Goal: Information Seeking & Learning: Compare options

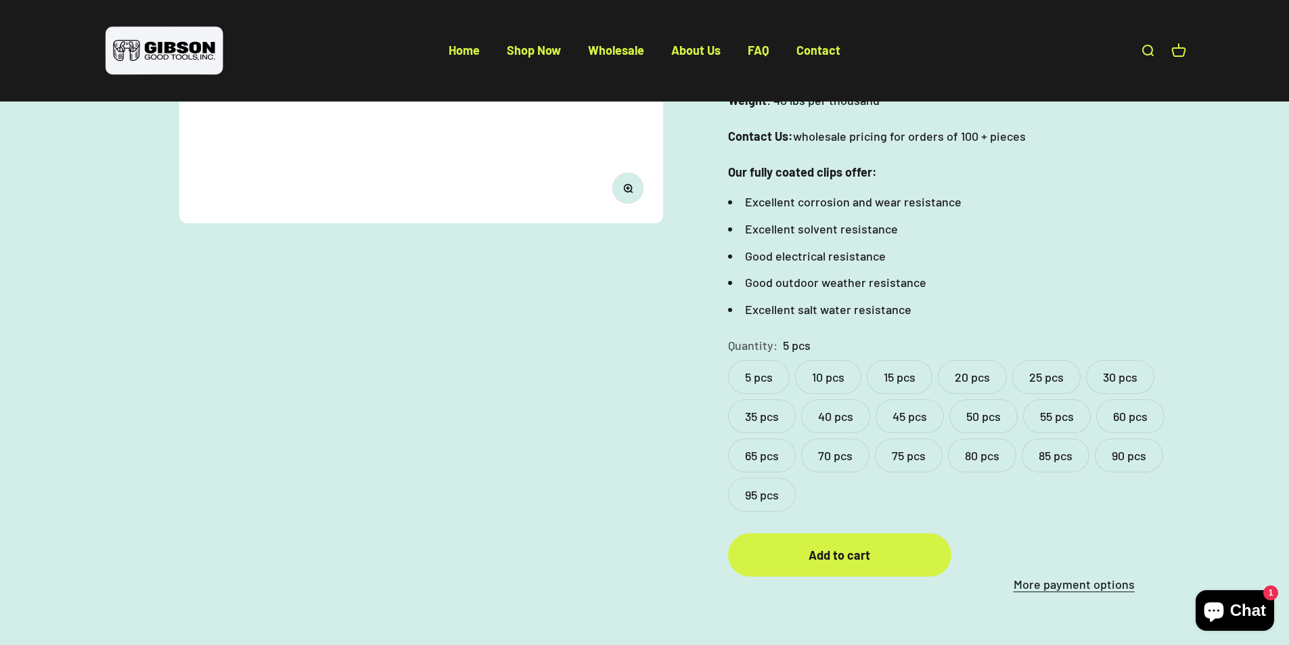
scroll to position [451, 0]
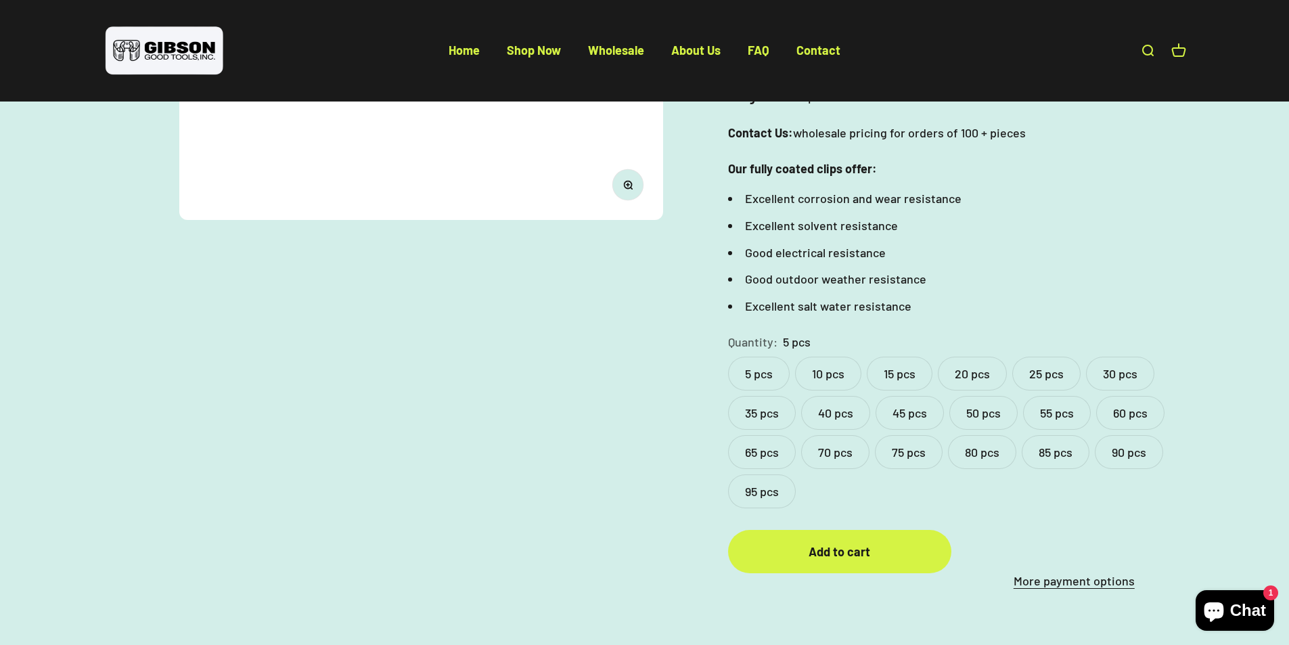
click at [822, 357] on label "10 pcs" at bounding box center [828, 374] width 66 height 34
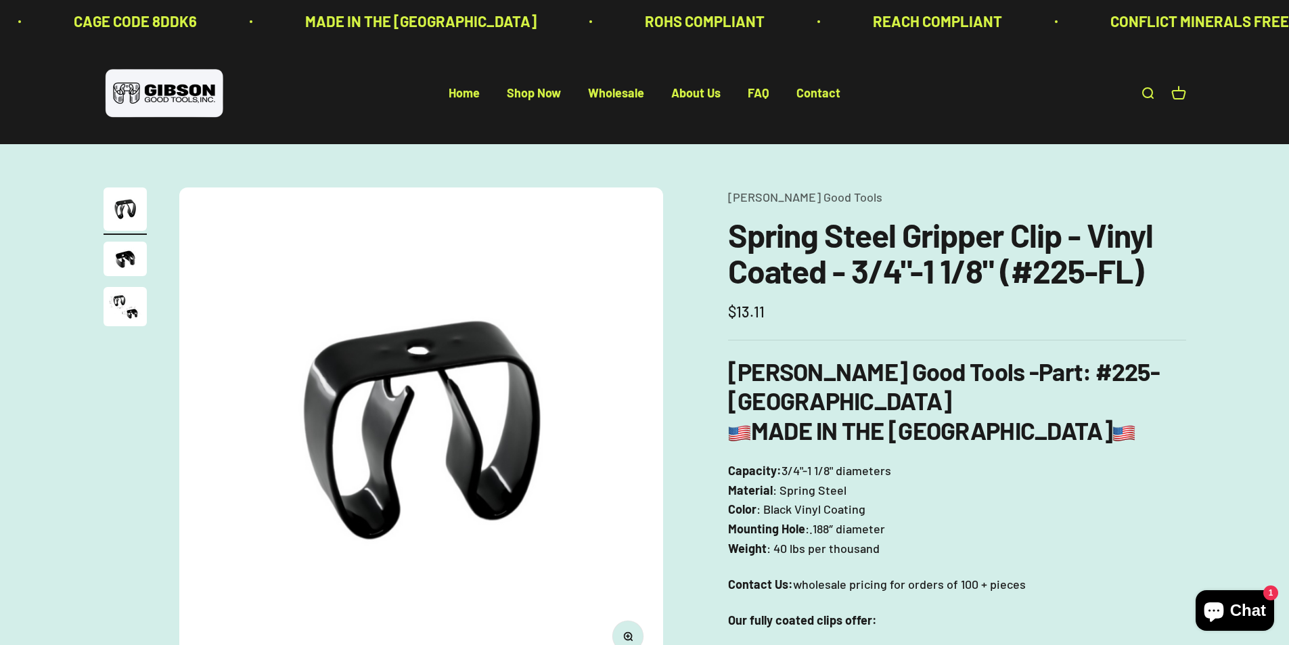
scroll to position [361, 0]
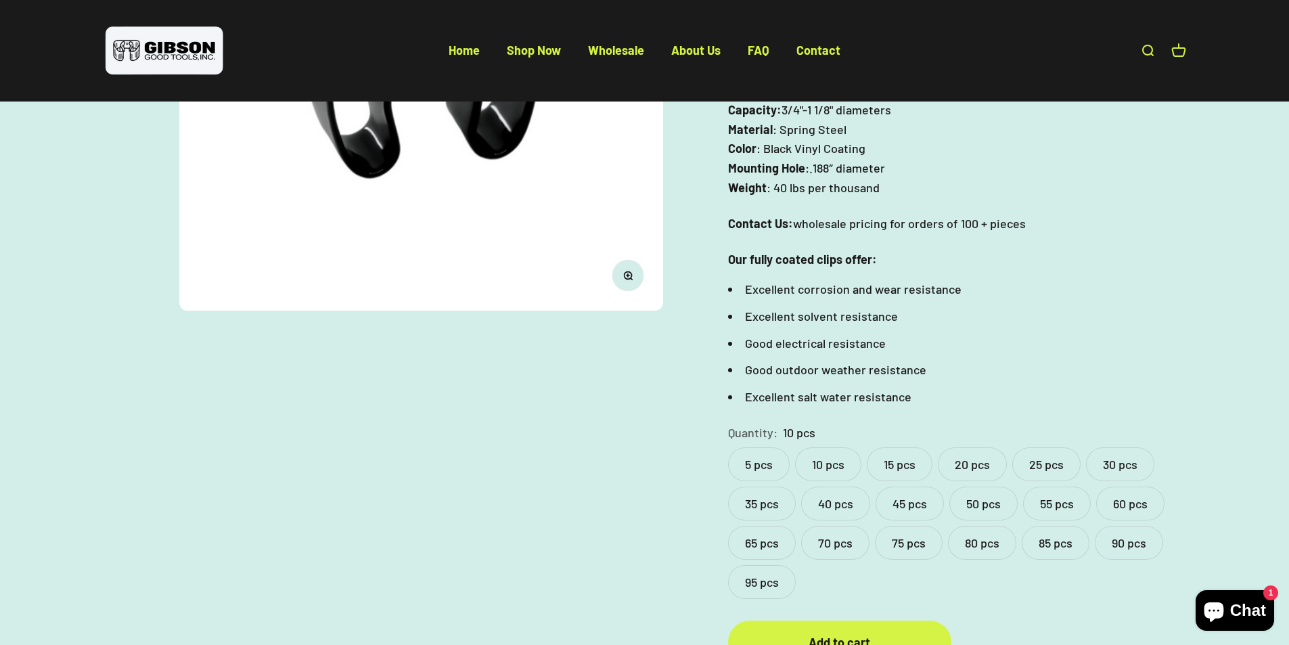
click at [753, 447] on label "5 pcs" at bounding box center [759, 464] width 62 height 34
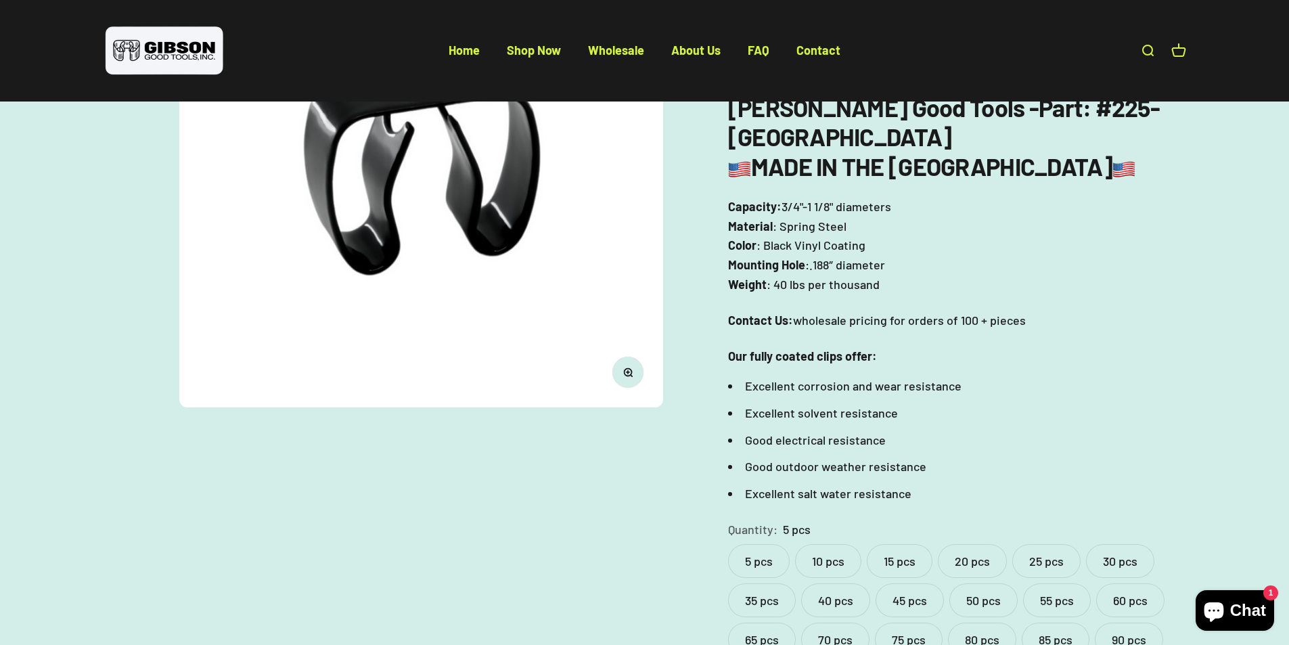
scroll to position [271, 0]
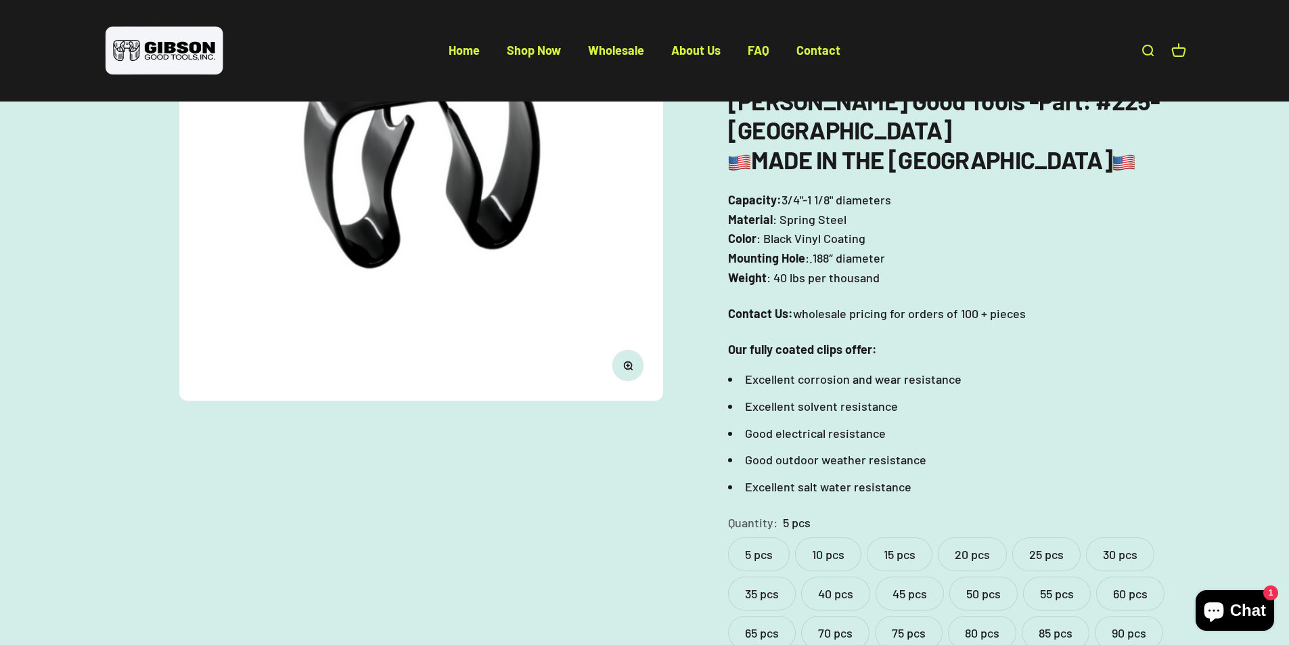
click at [811, 537] on label "10 pcs" at bounding box center [828, 554] width 66 height 34
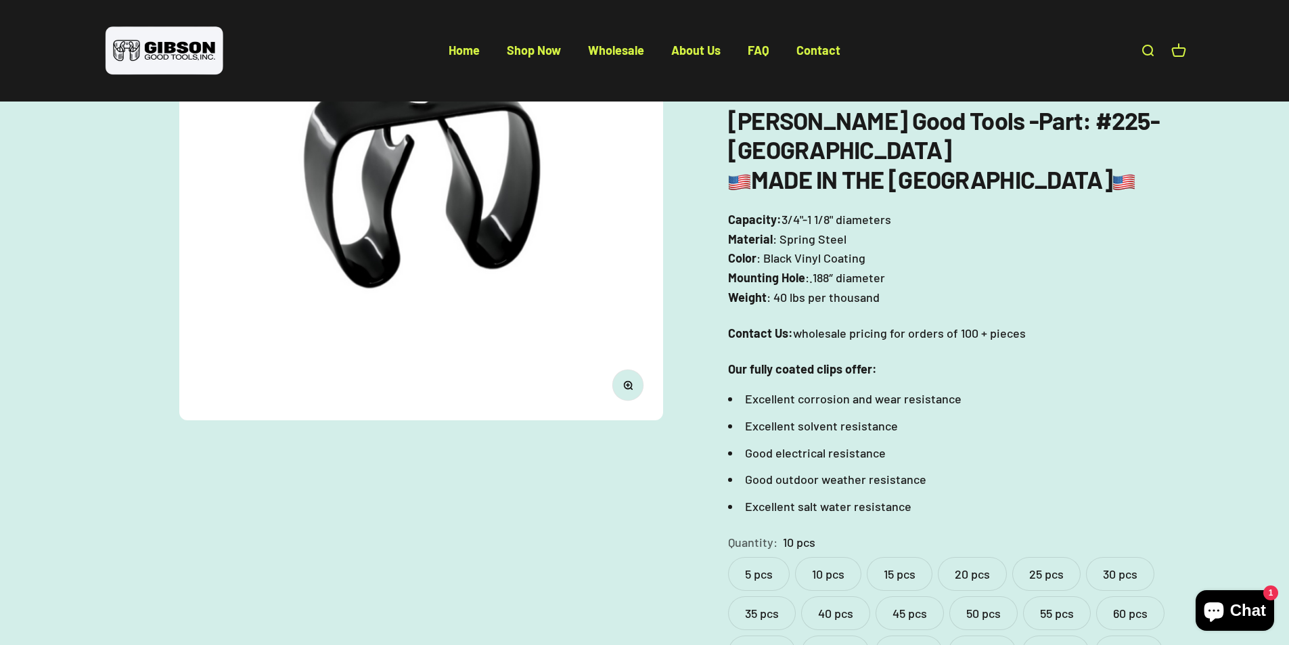
scroll to position [271, 0]
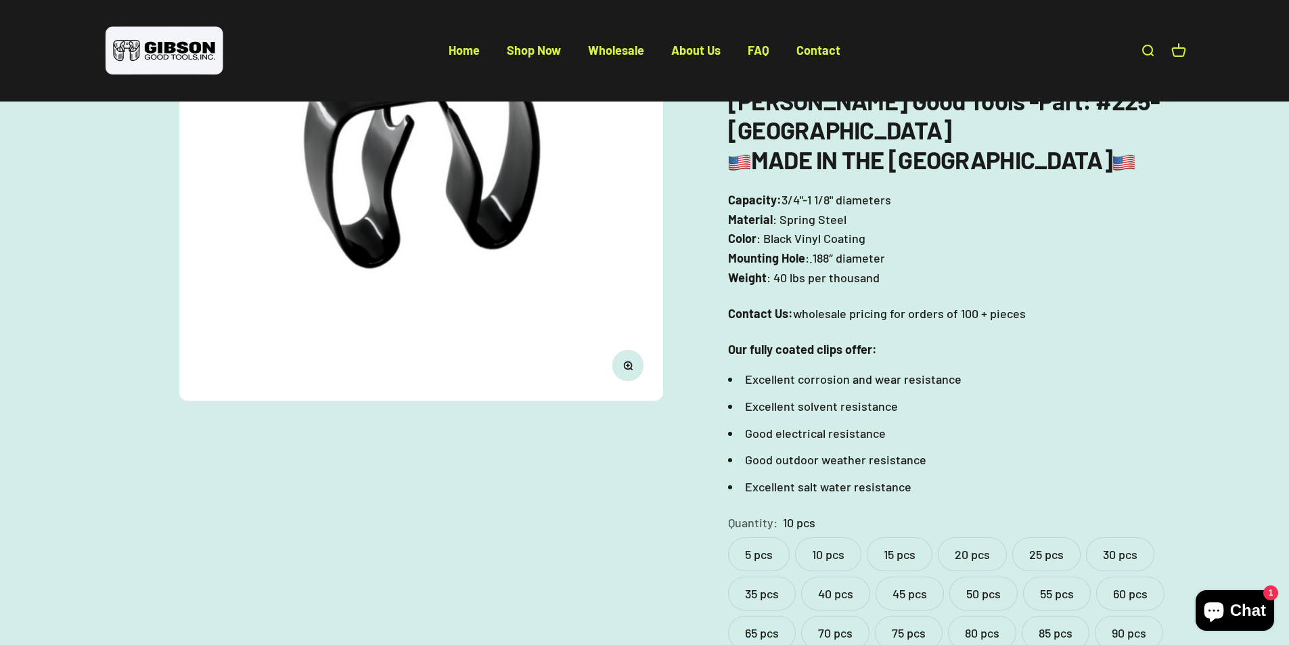
click at [876, 537] on label "15 pcs" at bounding box center [900, 554] width 66 height 34
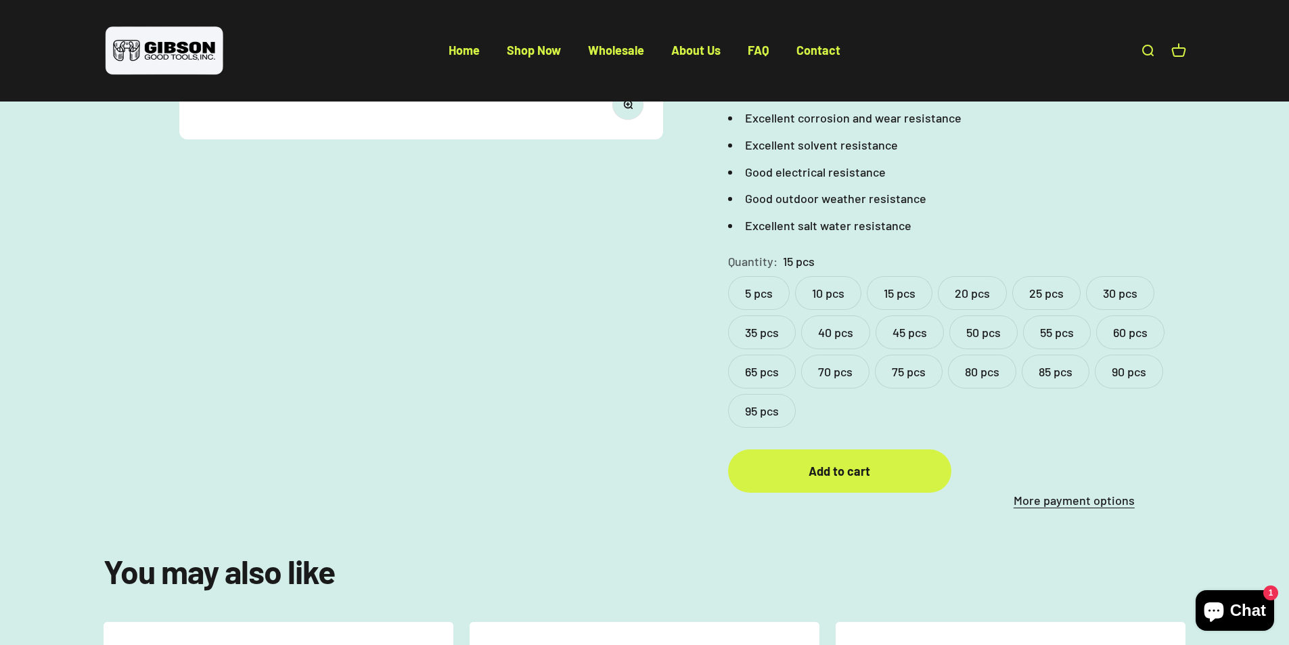
scroll to position [541, 0]
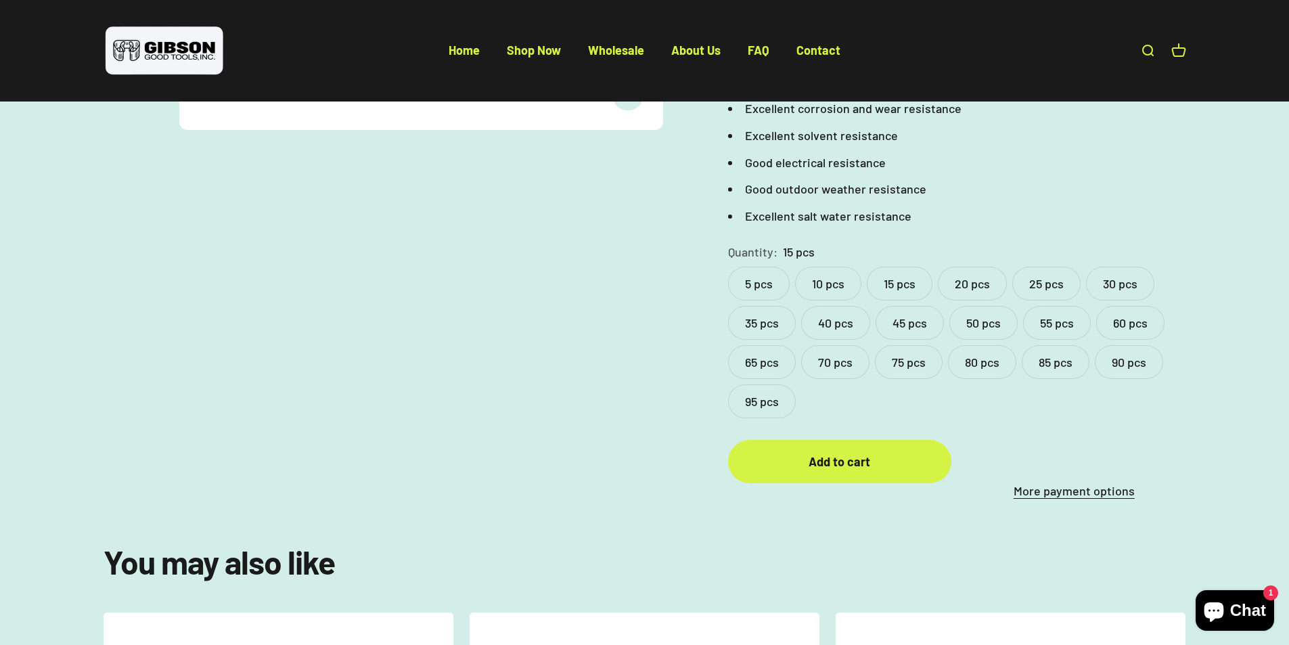
click at [838, 307] on label "40 pcs" at bounding box center [835, 323] width 69 height 34
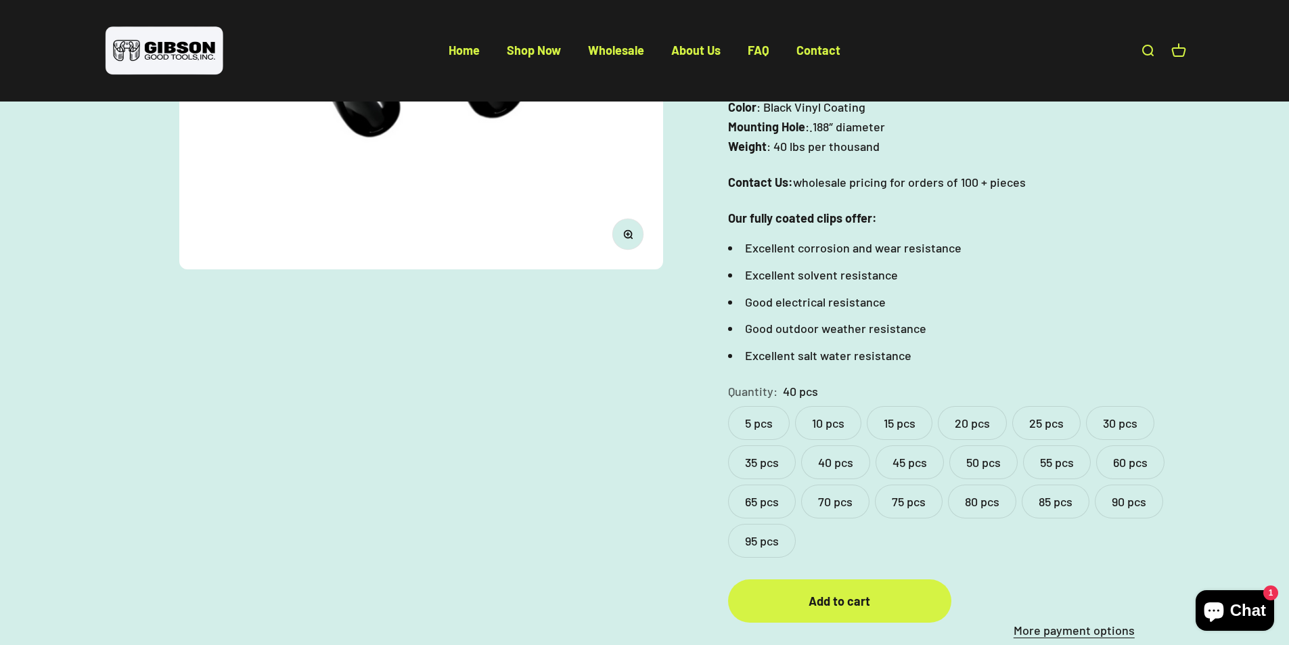
scroll to position [451, 0]
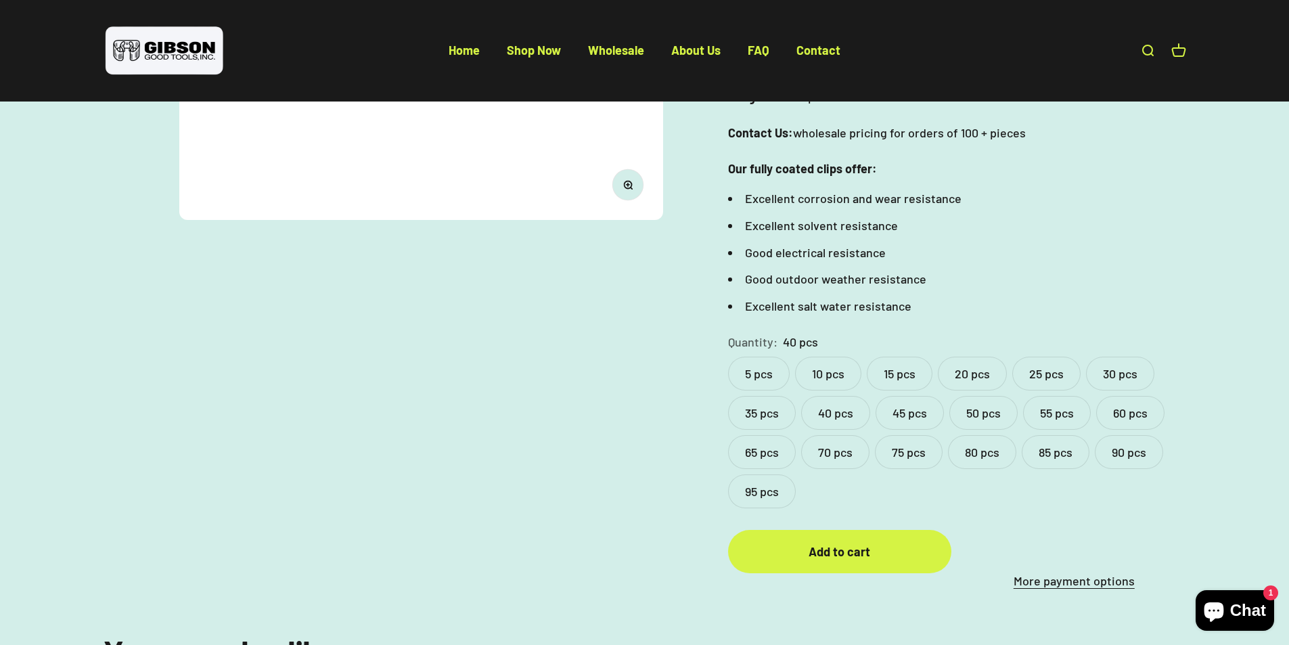
click at [834, 357] on label "10 pcs" at bounding box center [828, 374] width 66 height 34
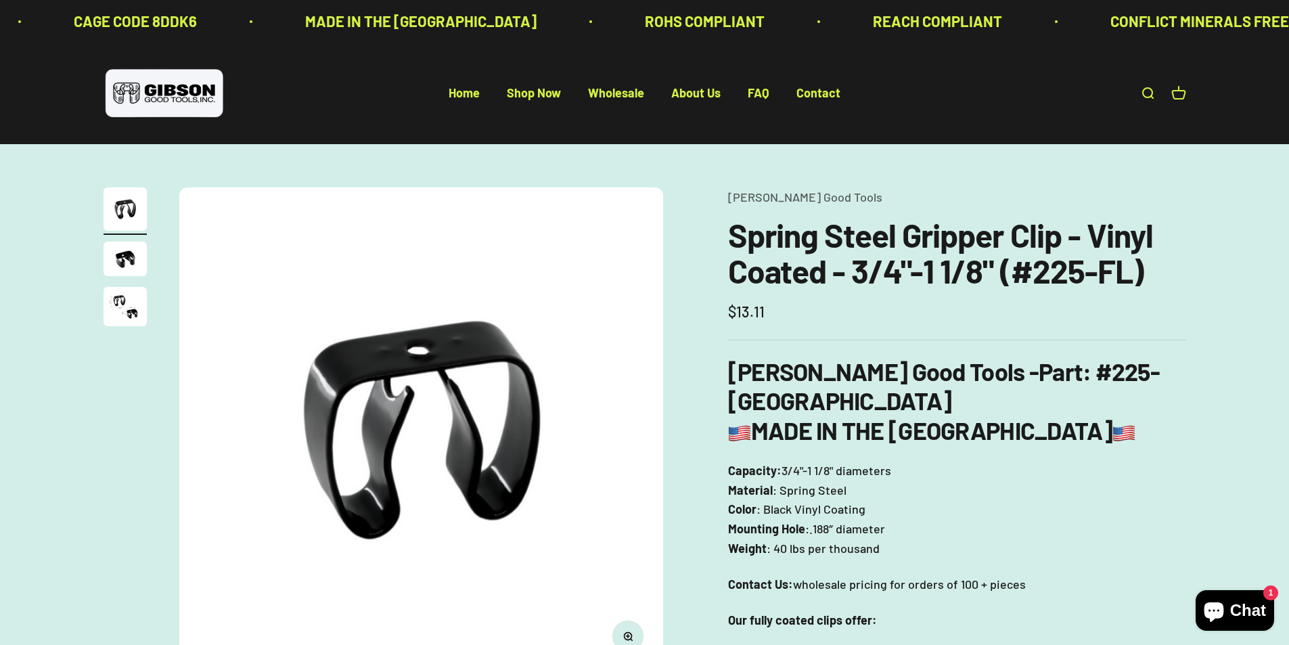
click at [131, 268] on img "Go to item 2" at bounding box center [125, 259] width 43 height 35
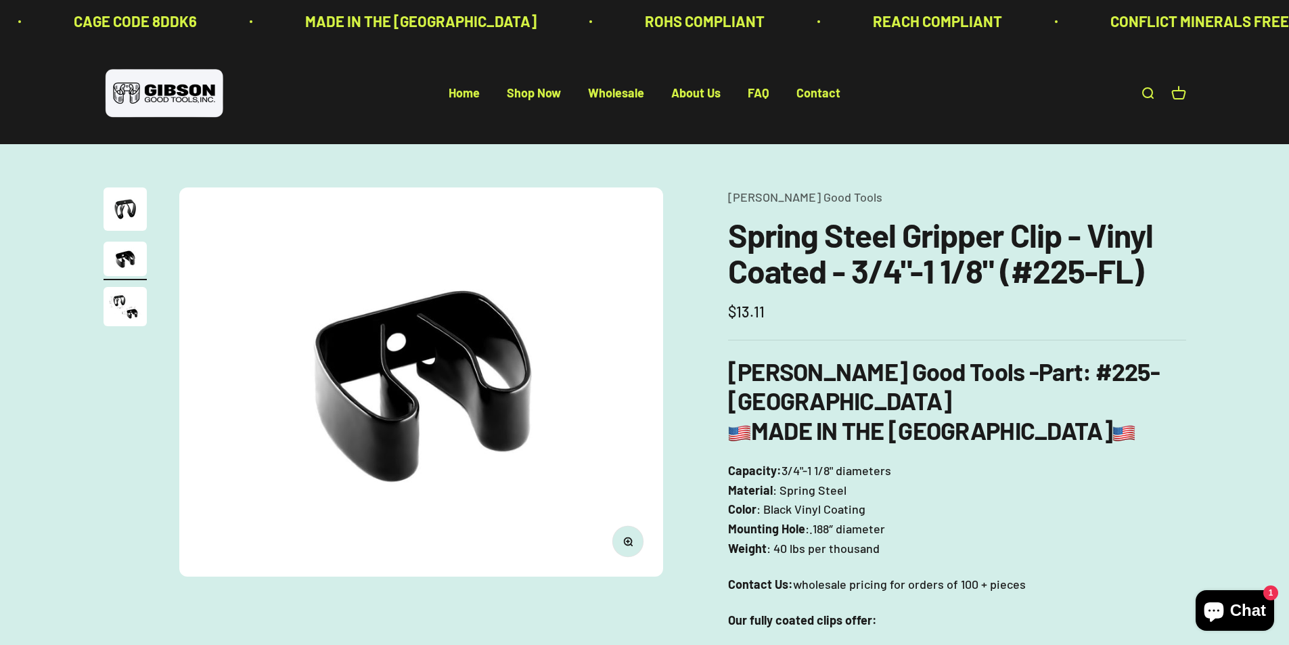
click at [114, 311] on img "Go to item 3" at bounding box center [125, 306] width 43 height 39
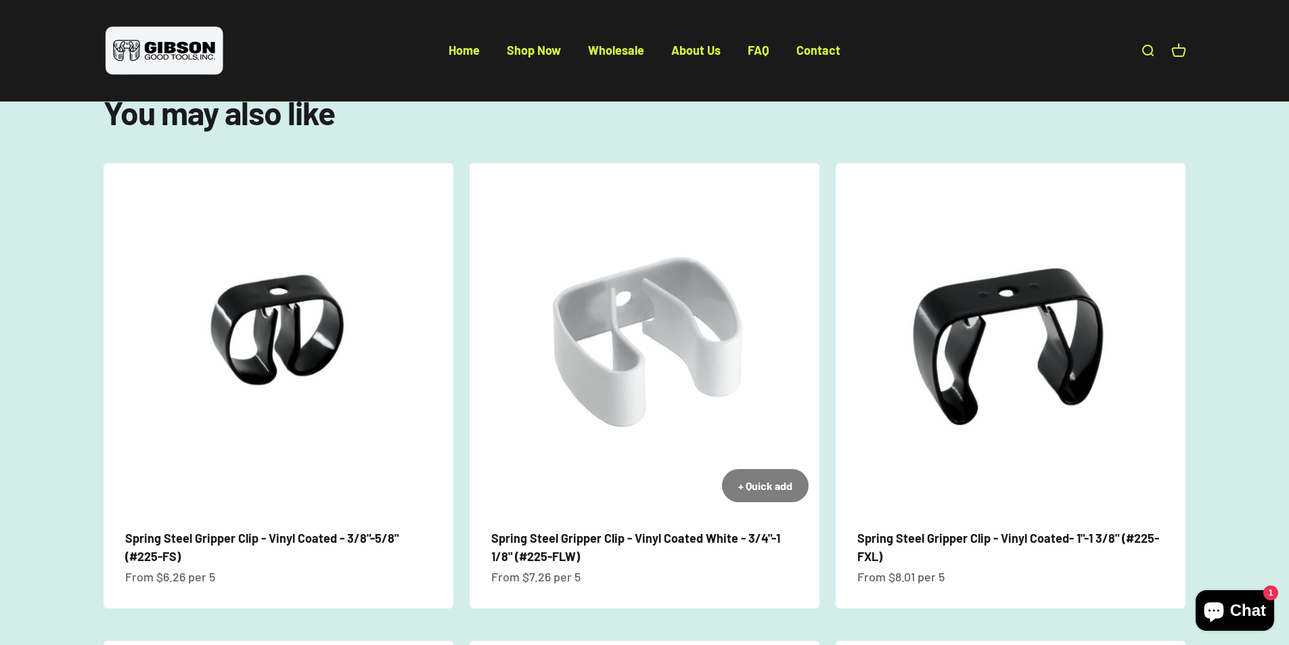
scroll to position [993, 0]
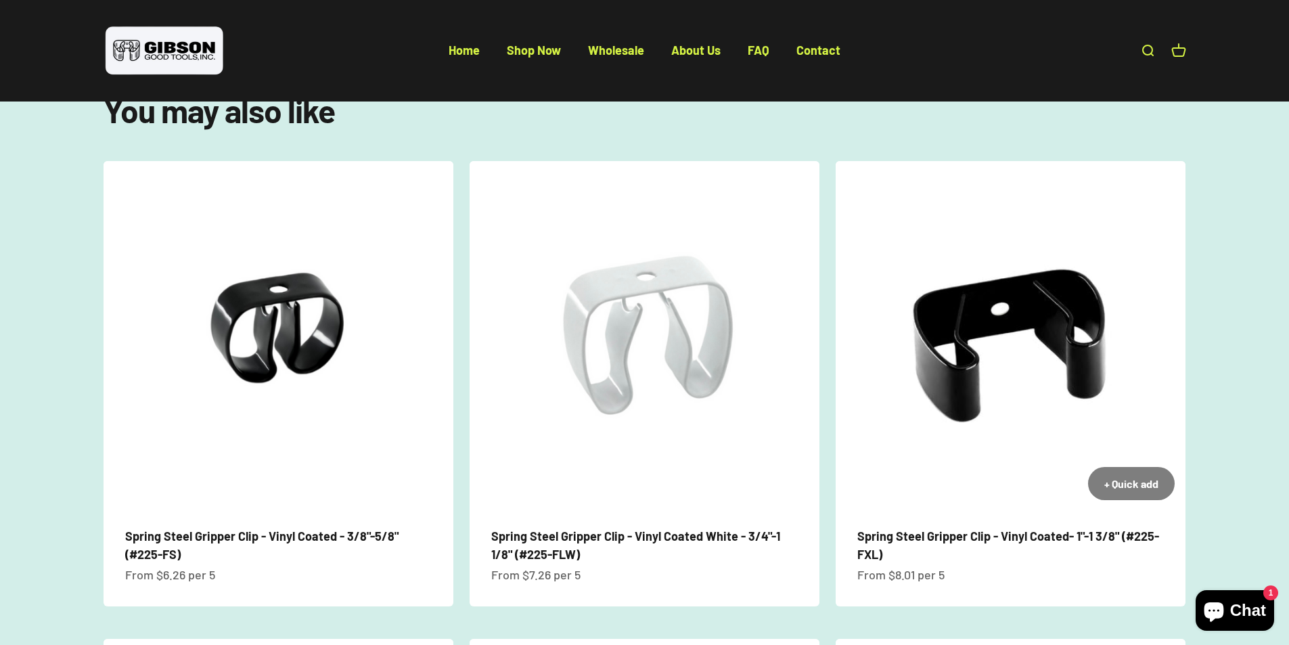
click at [928, 359] on img at bounding box center [1011, 336] width 350 height 350
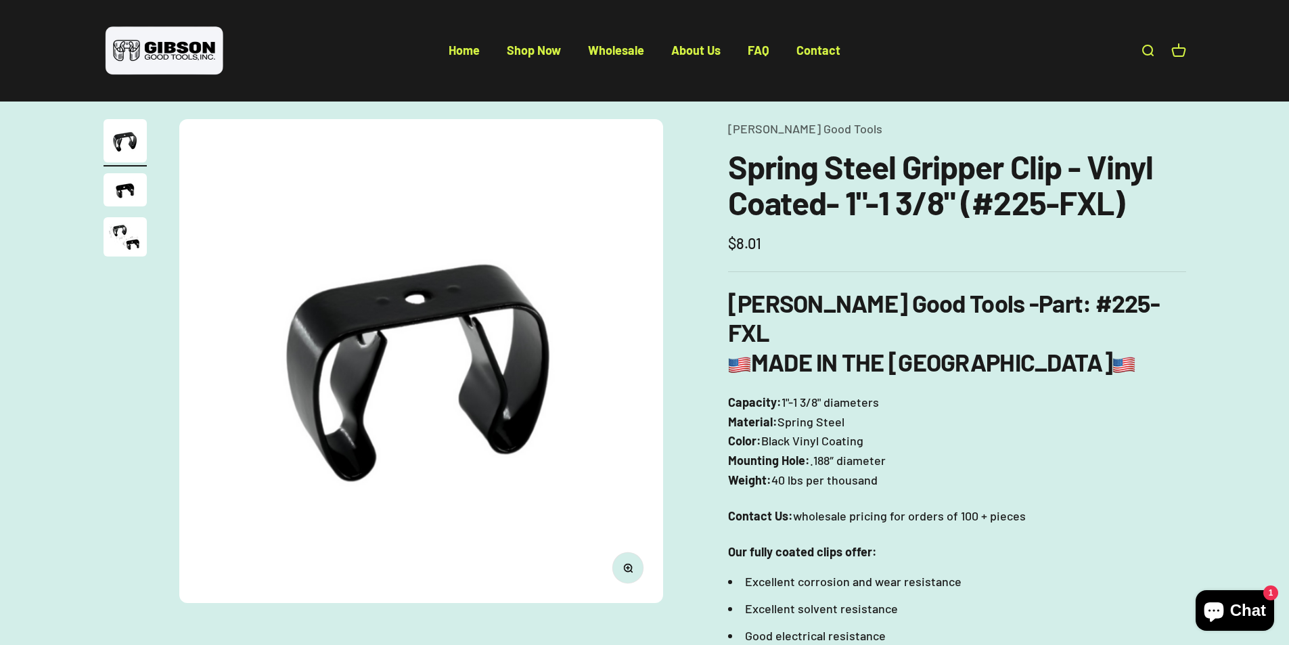
scroll to position [26, 0]
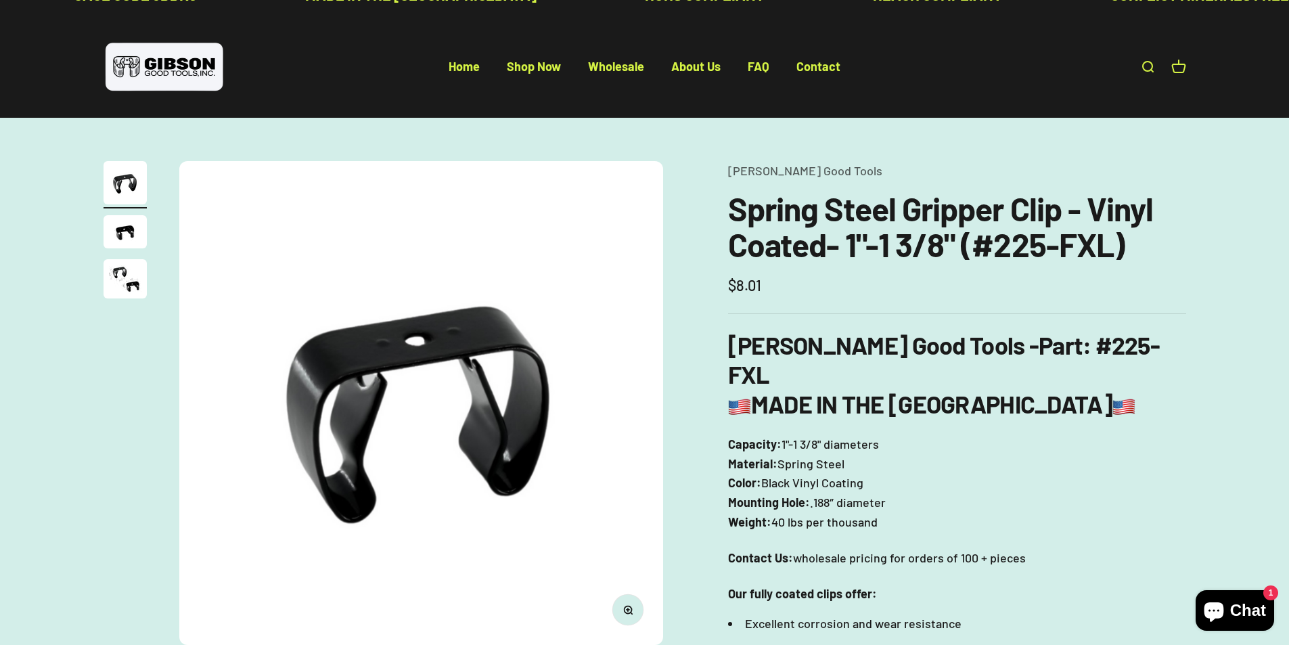
click at [118, 287] on img "Go to item 3" at bounding box center [125, 278] width 43 height 39
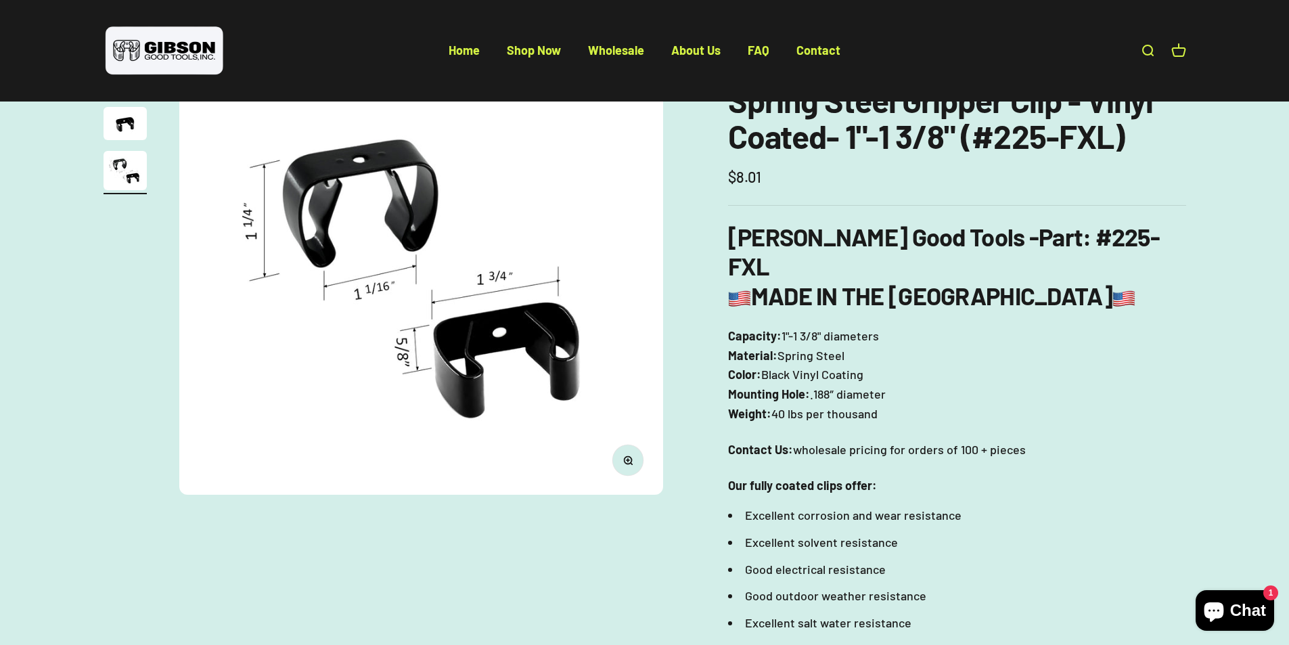
scroll to position [478, 0]
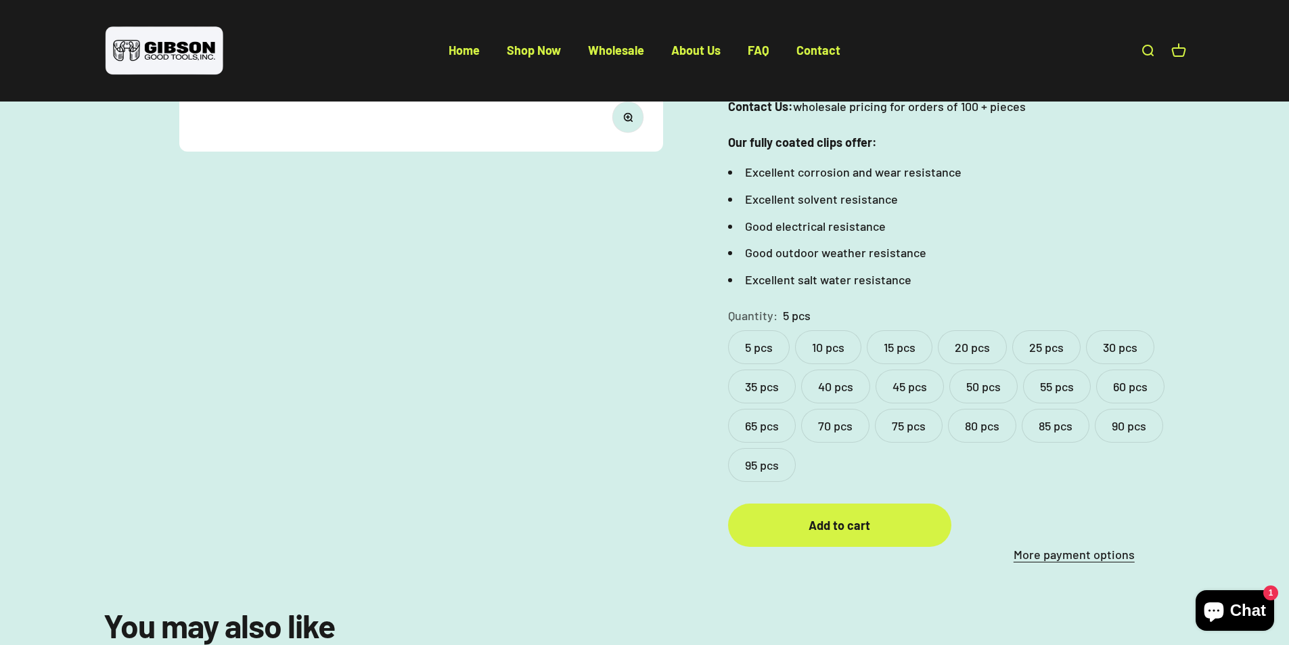
click at [831, 330] on label "10 pcs" at bounding box center [828, 347] width 66 height 34
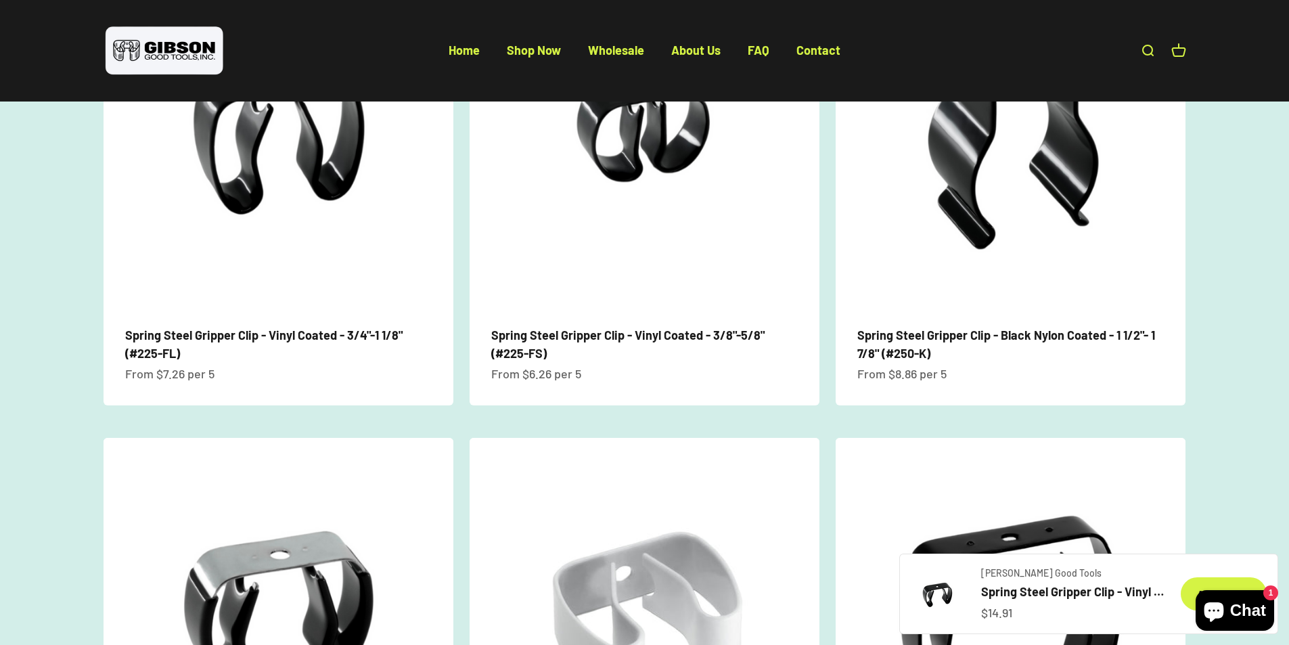
scroll to position [1200, 0]
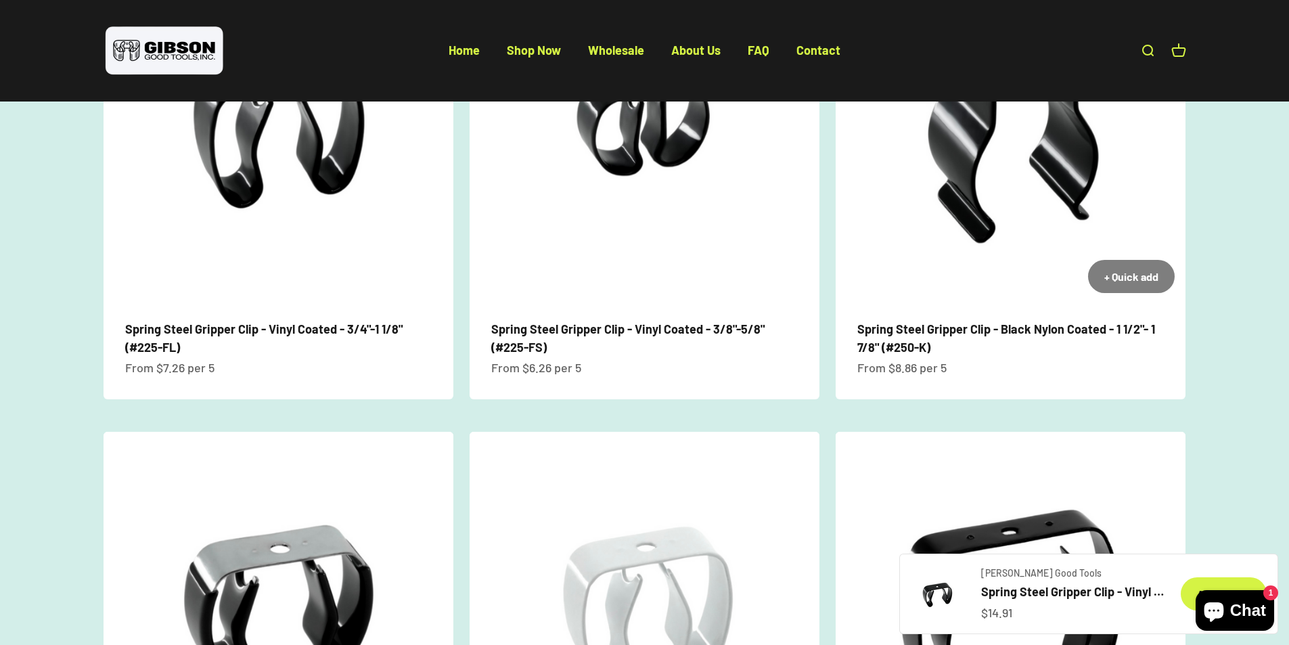
click at [901, 320] on span "Spring Steel Gripper Clip - Black Nylon Coated - 1 1/2"- 1 7/8" (#250-K)" at bounding box center [1010, 338] width 306 height 37
click at [901, 321] on link "Spring Steel Gripper Clip - Black Nylon Coated - 1 1/2"- 1 7/8" (#250-K)" at bounding box center [1006, 337] width 298 height 33
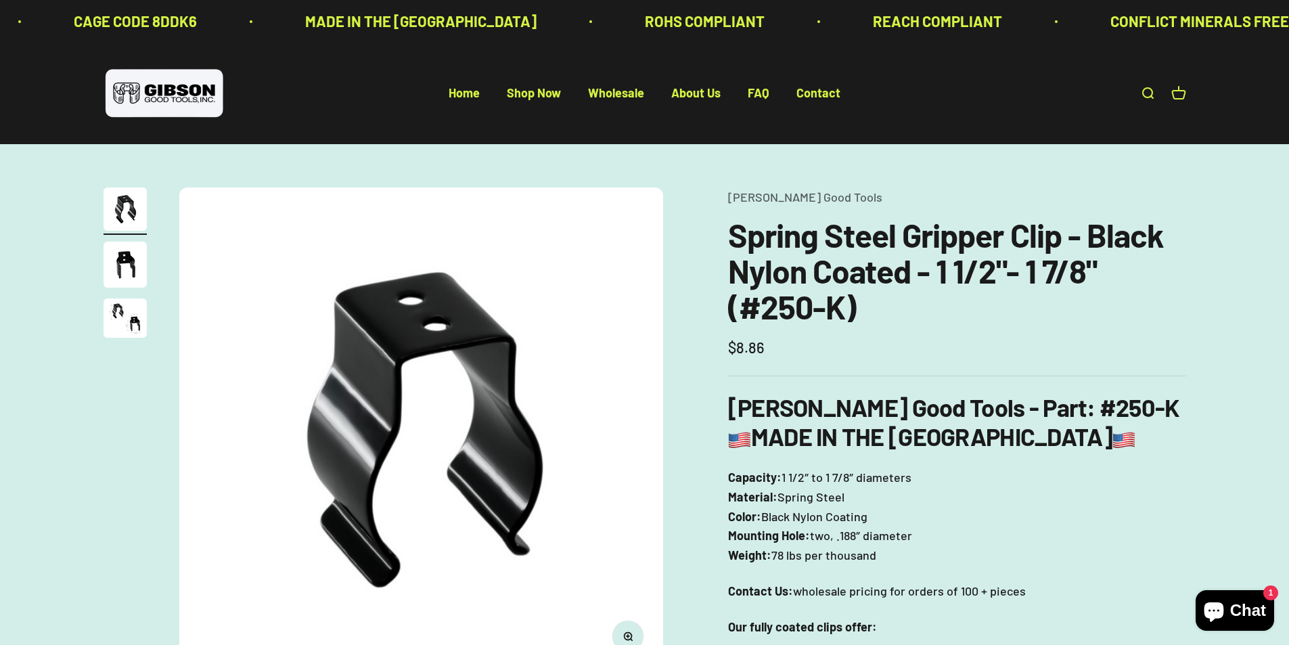
click at [116, 258] on img "Go to item 2" at bounding box center [125, 265] width 43 height 46
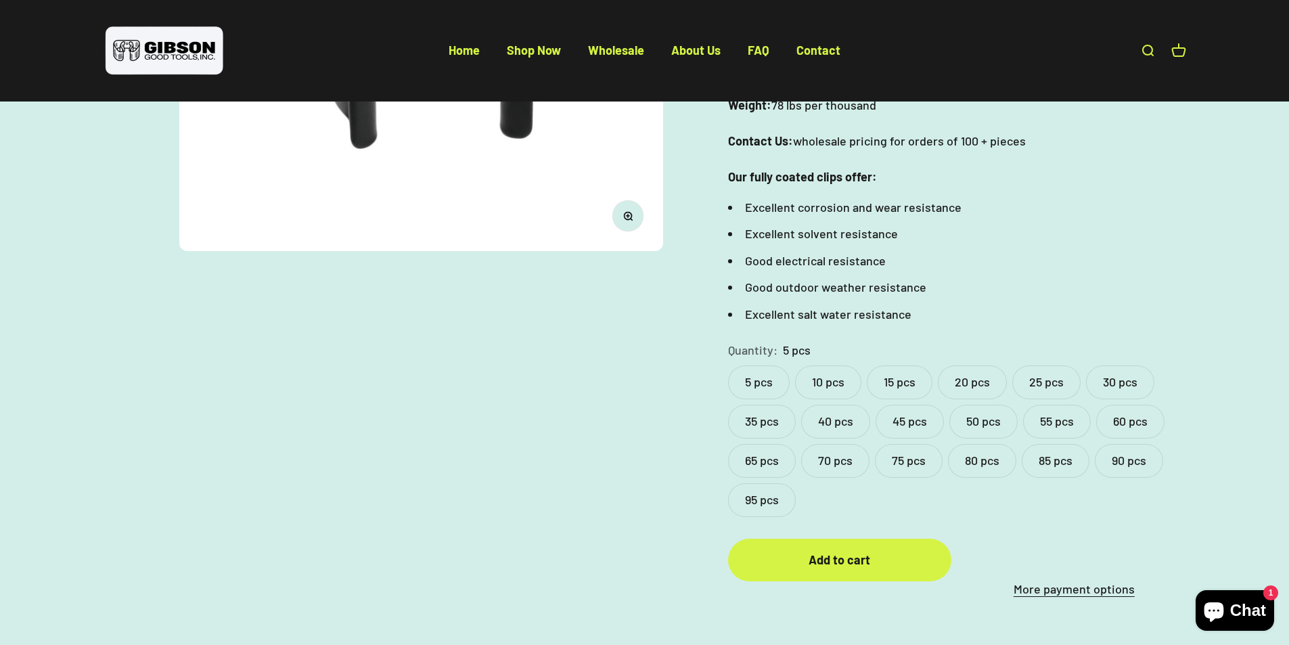
scroll to position [451, 0]
click at [853, 377] on label "10 pcs" at bounding box center [828, 381] width 66 height 34
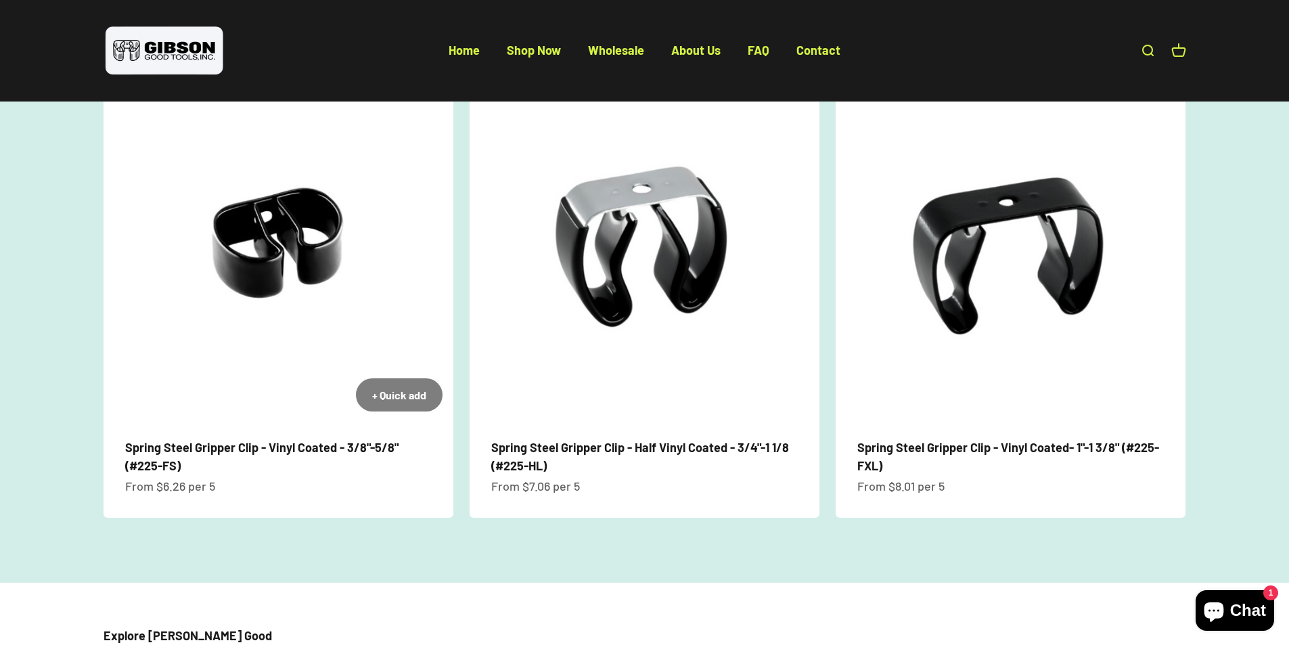
scroll to position [1624, 0]
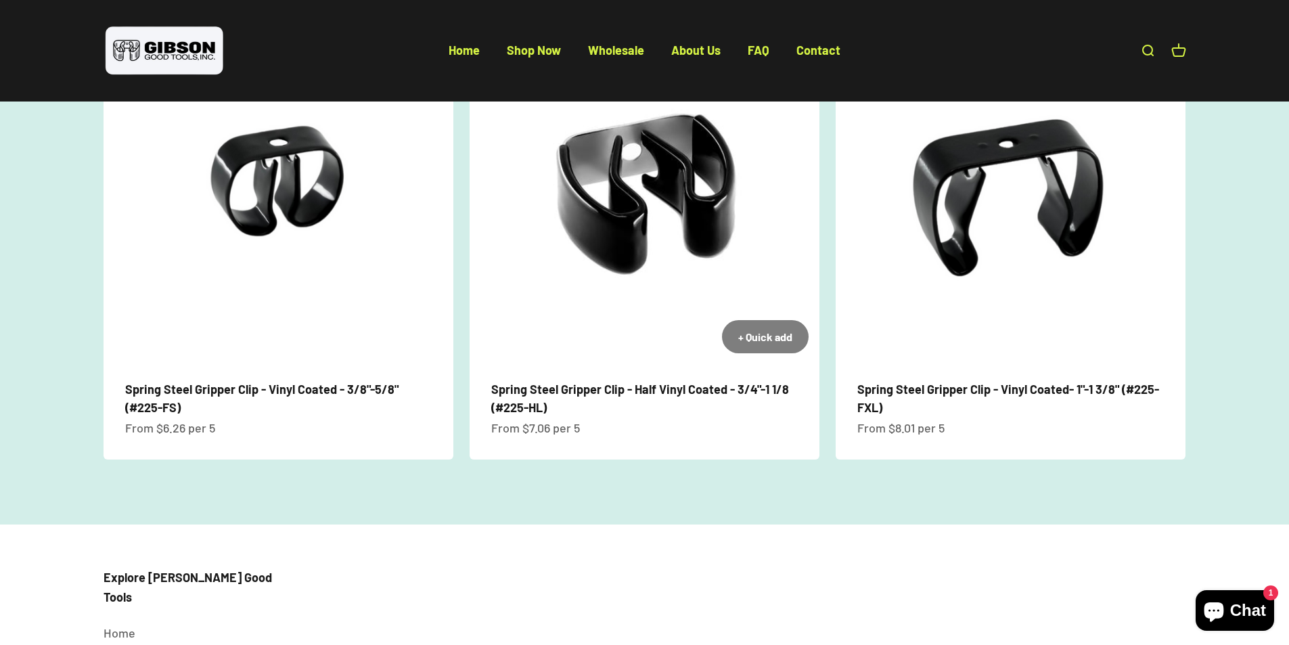
click at [579, 258] on img at bounding box center [645, 189] width 350 height 350
